Goal: Task Accomplishment & Management: Manage account settings

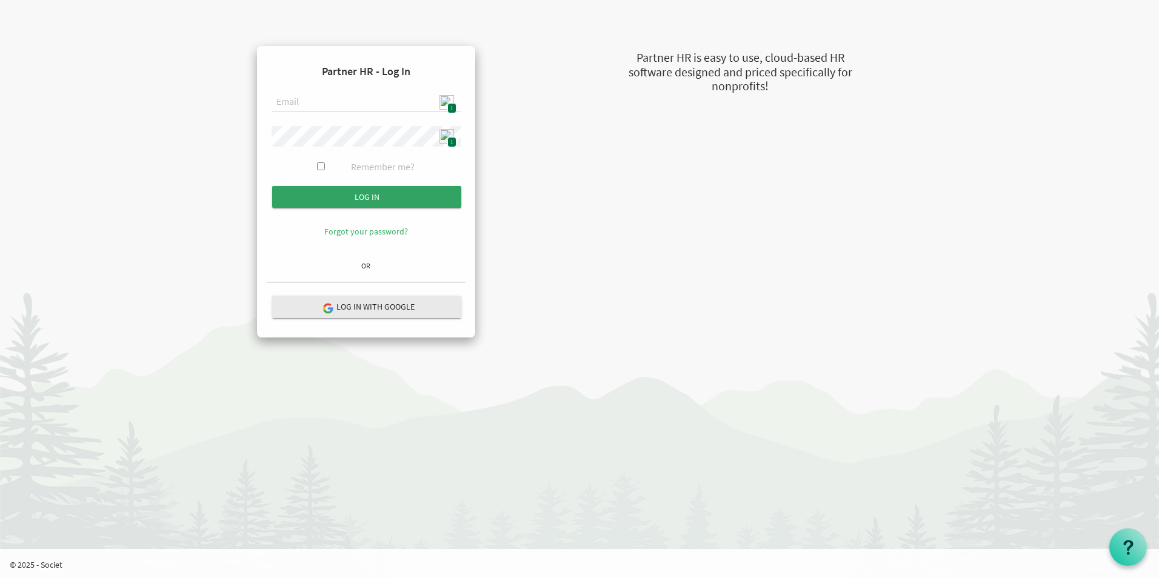
type input "[EMAIL_ADDRESS][DOMAIN_NAME]"
click at [375, 197] on input "Log in" at bounding box center [366, 197] width 189 height 22
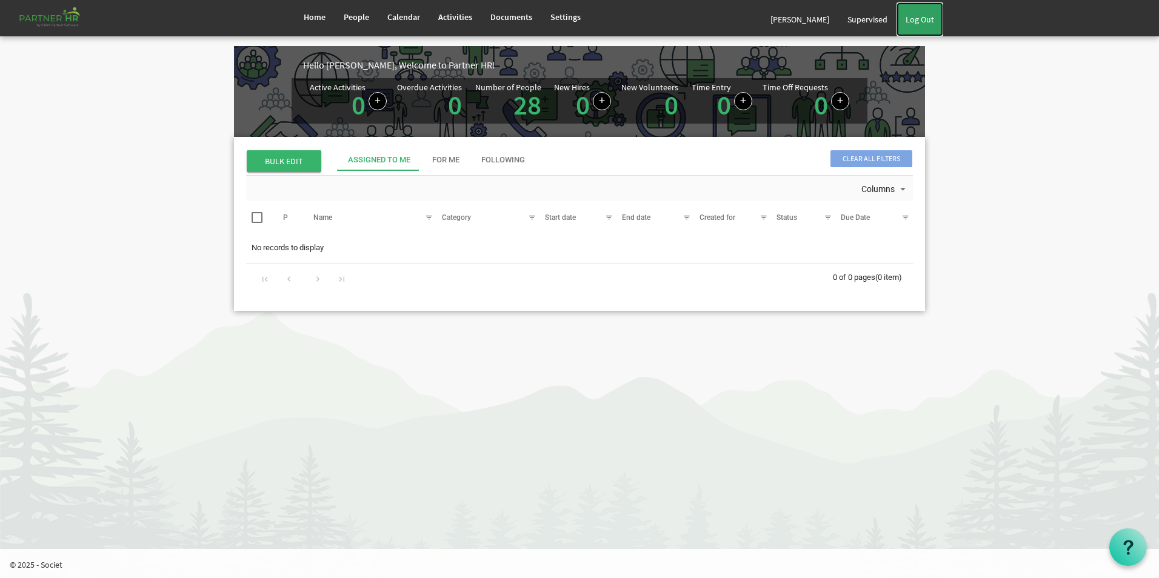
click at [929, 19] on link "Log Out" at bounding box center [920, 19] width 47 height 34
